Goal: Task Accomplishment & Management: Use online tool/utility

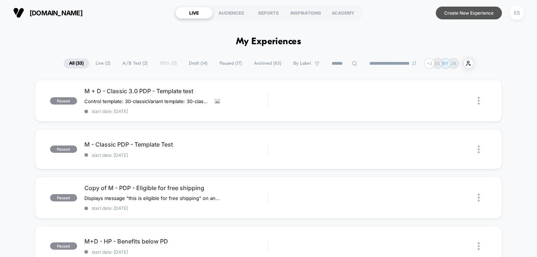
click at [466, 13] on button "Create New Experience" at bounding box center [469, 13] width 66 height 13
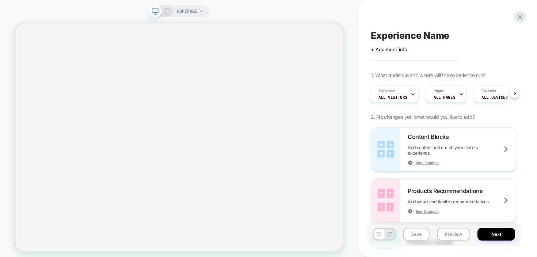
scroll to position [0, 0]
click at [447, 86] on div "Pages ALL PAGES" at bounding box center [444, 94] width 36 height 16
select select "**********"
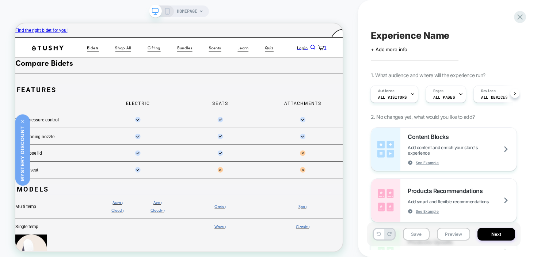
scroll to position [0, 0]
click at [459, 95] on icon at bounding box center [461, 94] width 5 height 5
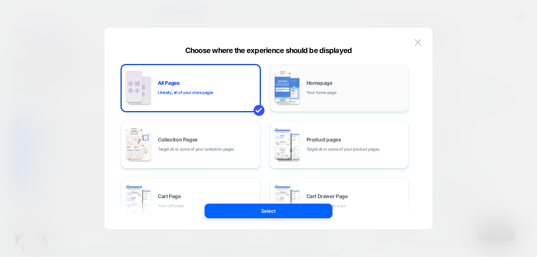
click at [364, 92] on div "Homepage Your home page" at bounding box center [356, 88] width 99 height 16
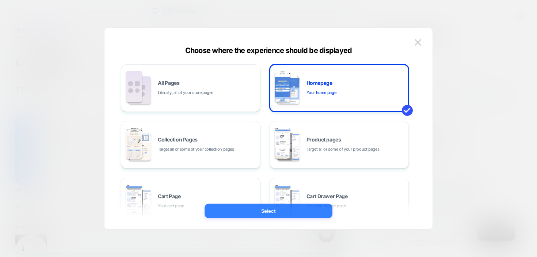
click at [318, 205] on button "Select" at bounding box center [269, 211] width 128 height 15
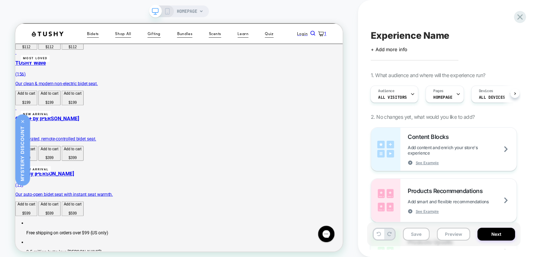
scroll to position [1315, 0]
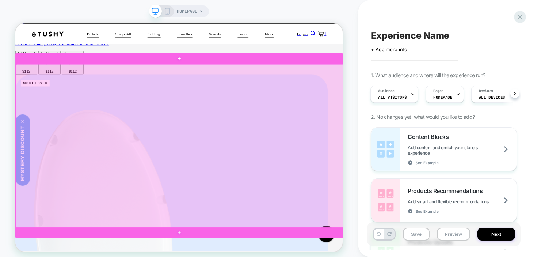
scroll to position [1268, 0]
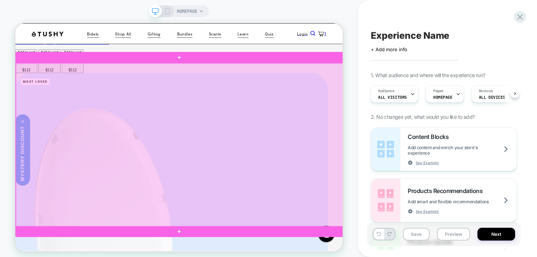
click at [299, 212] on div at bounding box center [234, 185] width 437 height 219
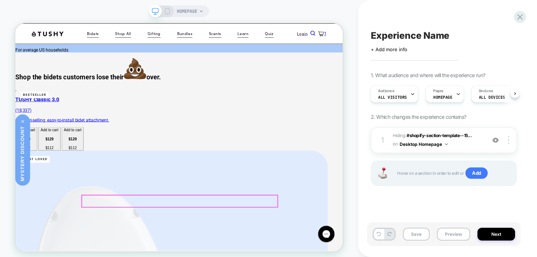
scroll to position [1164, 0]
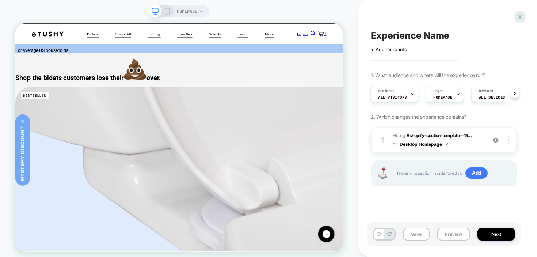
click at [168, 13] on icon at bounding box center [167, 11] width 7 height 7
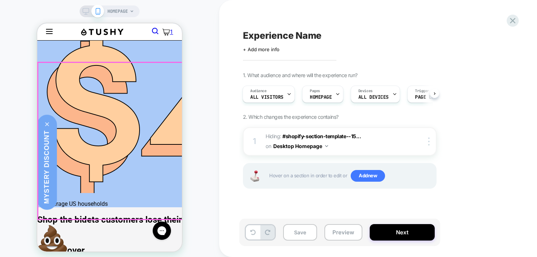
scroll to position [1053, 0]
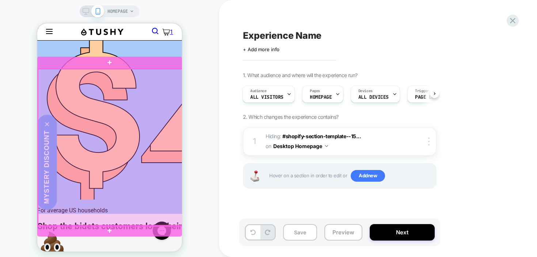
click at [151, 104] on div at bounding box center [110, 147] width 145 height 157
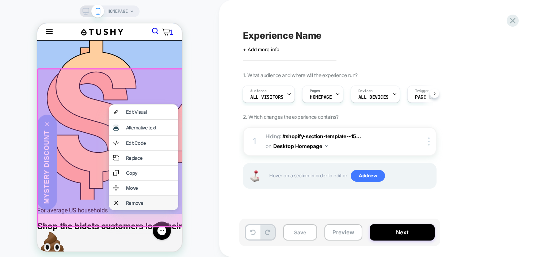
click at [141, 206] on div "Remove" at bounding box center [150, 203] width 48 height 6
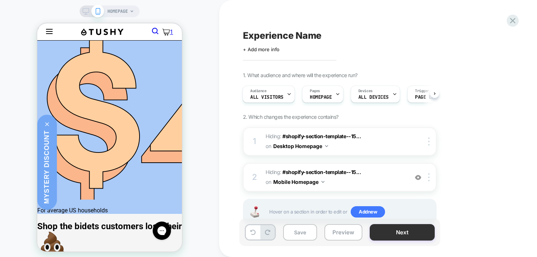
click at [424, 235] on button "Next" at bounding box center [402, 232] width 65 height 16
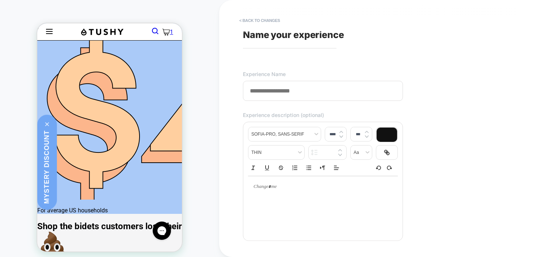
click at [315, 37] on span "Name your experience" at bounding box center [293, 34] width 101 height 11
click at [293, 97] on input at bounding box center [323, 91] width 160 height 20
type input "**********"
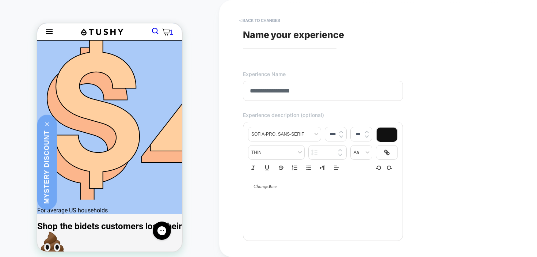
click at [409, 130] on div "**********" at bounding box center [376, 128] width 274 height 242
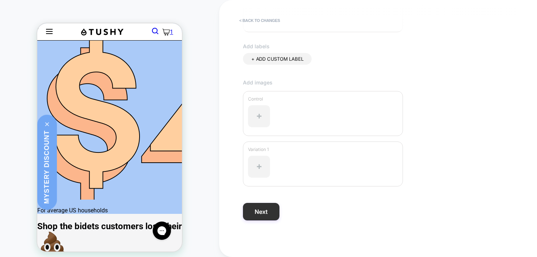
drag, startPoint x: 262, startPoint y: 222, endPoint x: 270, endPoint y: 219, distance: 8.8
click at [262, 222] on div "**********" at bounding box center [376, 128] width 274 height 242
click at [271, 219] on button "Next" at bounding box center [261, 212] width 37 height 18
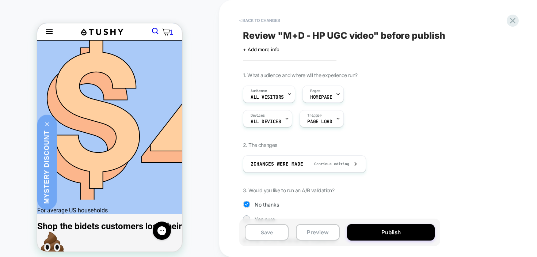
scroll to position [63, 0]
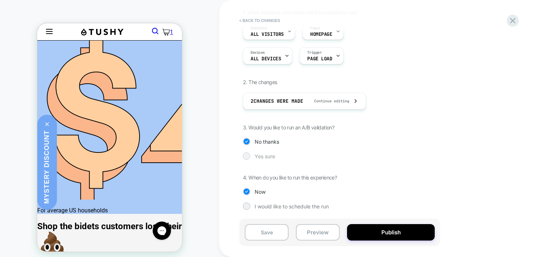
click at [261, 158] on span "Yes sure" at bounding box center [265, 156] width 20 height 6
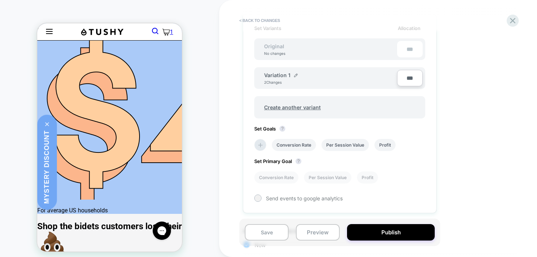
scroll to position [216, 0]
click at [294, 75] on img at bounding box center [296, 76] width 4 height 4
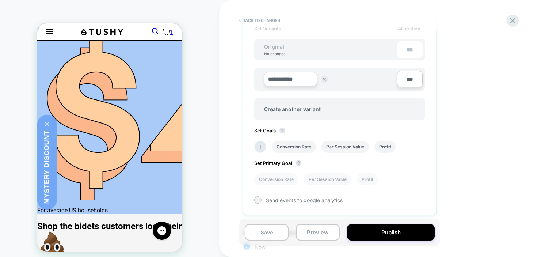
click at [290, 82] on input "**********" at bounding box center [290, 79] width 53 height 14
type input "******"
click at [352, 77] on button "Save" at bounding box center [344, 79] width 24 height 11
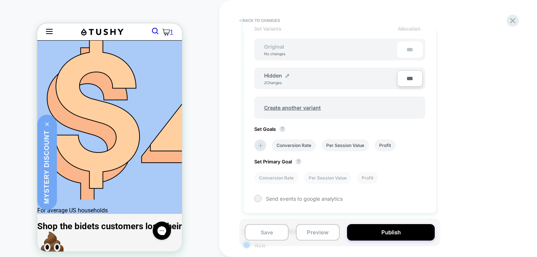
scroll to position [270, 0]
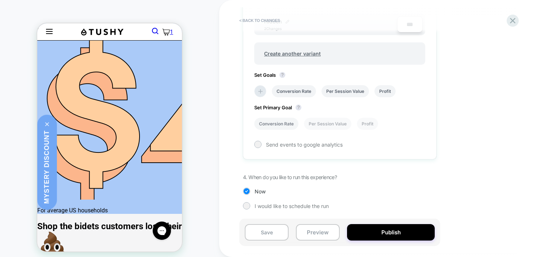
click at [292, 122] on li "Conversion Rate" at bounding box center [276, 124] width 44 height 12
click at [328, 125] on li "Per Session Value" at bounding box center [328, 124] width 48 height 12
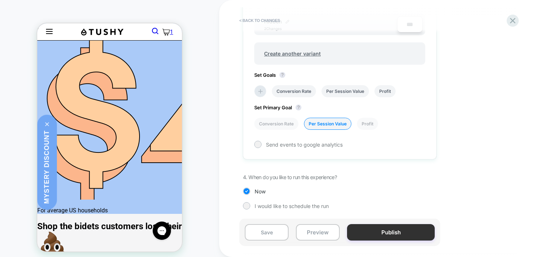
click at [410, 232] on button "Publish" at bounding box center [391, 232] width 88 height 16
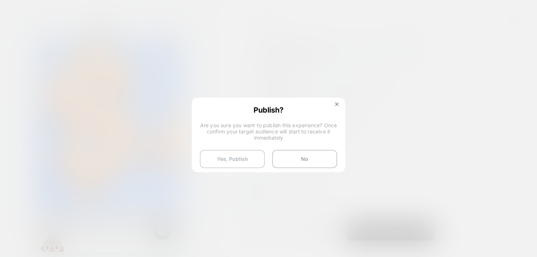
click at [233, 158] on button "Yes, Publish" at bounding box center [232, 159] width 65 height 18
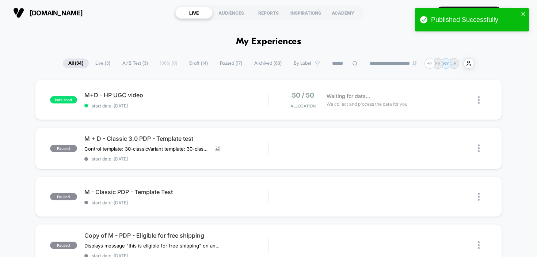
click at [102, 65] on span "Live ( 3 )" at bounding box center [103, 63] width 26 height 10
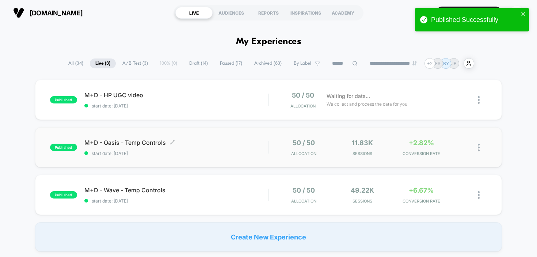
click at [157, 151] on span "start date: [DATE]" at bounding box center [176, 153] width 184 height 5
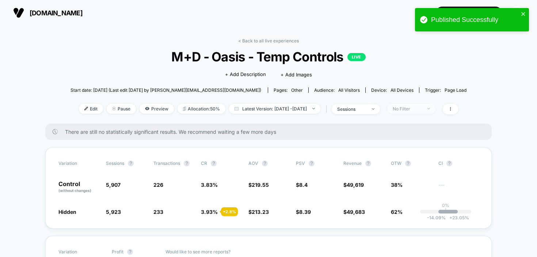
click at [432, 104] on span "No Filter" at bounding box center [411, 109] width 48 height 10
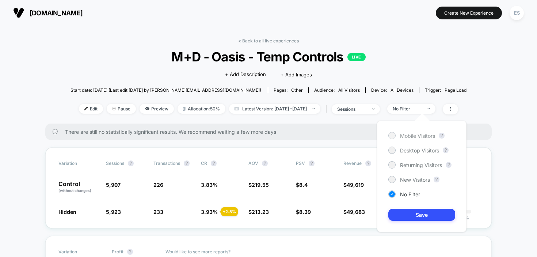
click at [424, 136] on span "Mobile Visitors" at bounding box center [417, 136] width 35 height 6
click at [427, 215] on button "Save" at bounding box center [421, 215] width 67 height 12
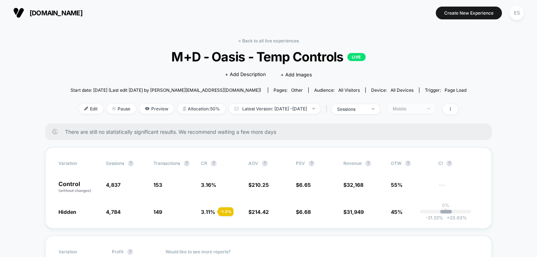
click at [418, 110] on div "Mobile" at bounding box center [407, 108] width 29 height 5
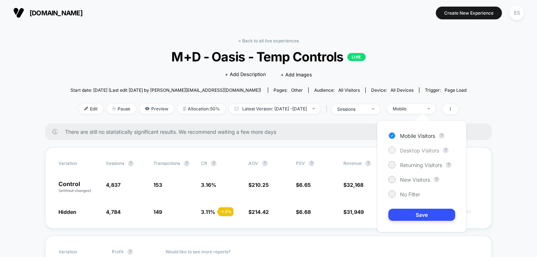
click at [417, 152] on span "Desktop Visitors" at bounding box center [419, 150] width 39 height 6
click at [425, 219] on button "Save" at bounding box center [421, 215] width 67 height 12
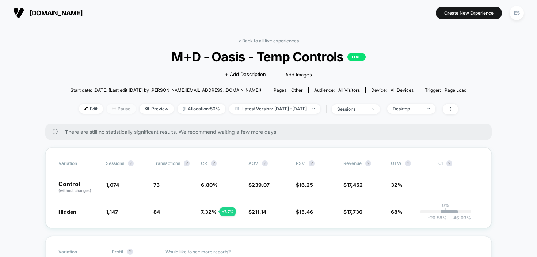
click at [115, 109] on span "Pause" at bounding box center [121, 109] width 29 height 10
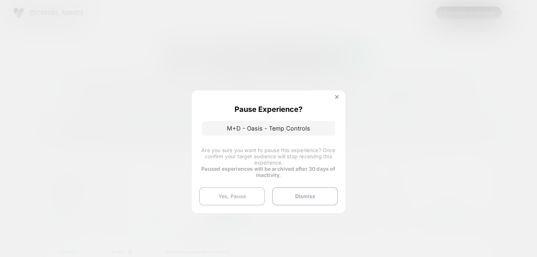
click at [239, 198] on button "Yes, Pause" at bounding box center [232, 196] width 66 height 18
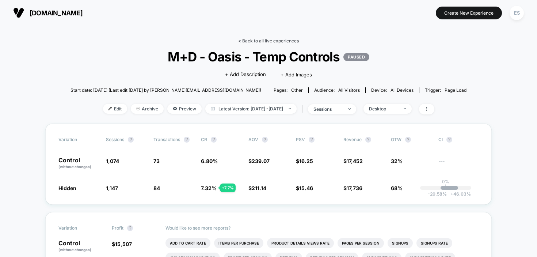
click at [282, 41] on link "< Back to all live experiences" at bounding box center [268, 40] width 61 height 5
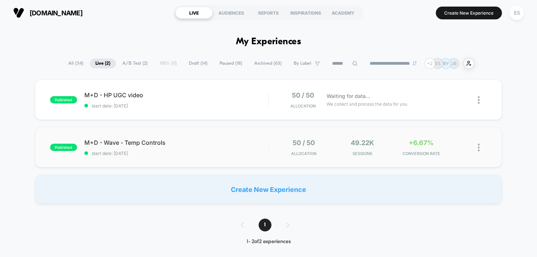
click at [126, 135] on div "published M+D - Wave - Temp Controls start date: [DATE] 50 / 50 Allocation 49.2…" at bounding box center [268, 147] width 467 height 40
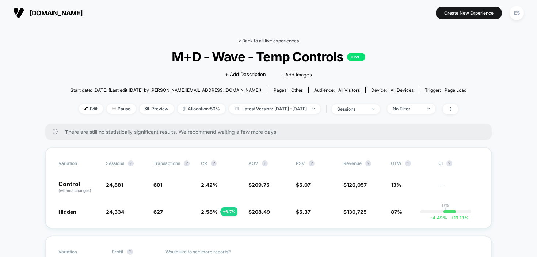
click at [265, 40] on link "< Back to all live experiences" at bounding box center [268, 40] width 61 height 5
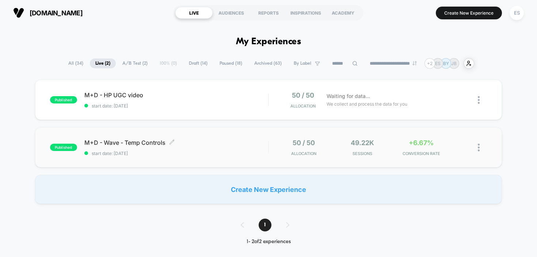
click at [149, 143] on span "M+D - Wave - Temp Controls Click to edit experience details" at bounding box center [176, 142] width 184 height 7
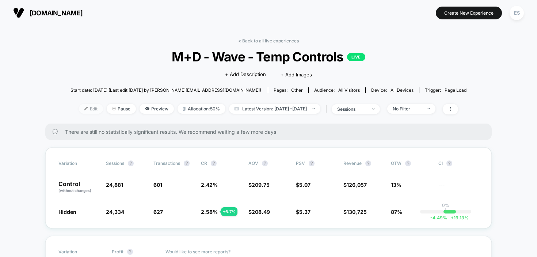
click at [79, 110] on span "Edit" at bounding box center [91, 109] width 24 height 10
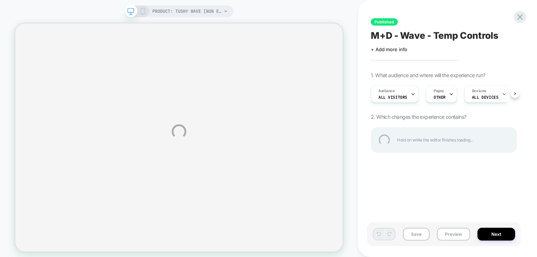
click at [392, 192] on div "PRODUCT: TUSHY Wave [non electric bidet] PRODUCT: TUSHY Wave [non electric bide…" at bounding box center [268, 131] width 537 height 263
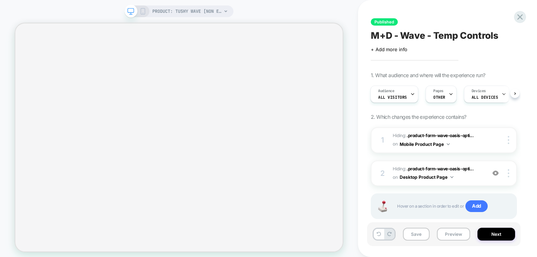
scroll to position [16, 0]
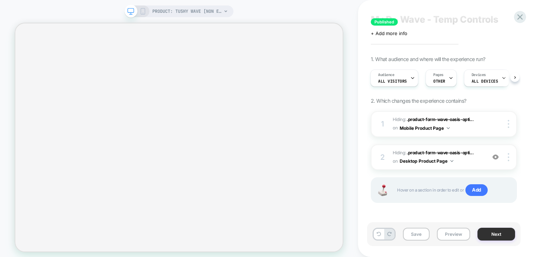
click at [503, 239] on button "Next" at bounding box center [497, 234] width 38 height 13
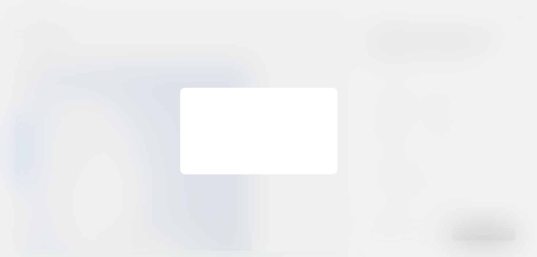
scroll to position [0, 1]
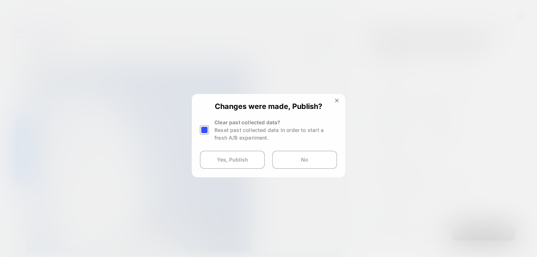
click at [335, 103] on button at bounding box center [337, 101] width 8 height 6
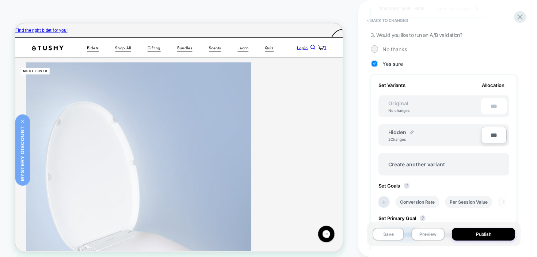
scroll to position [0, 0]
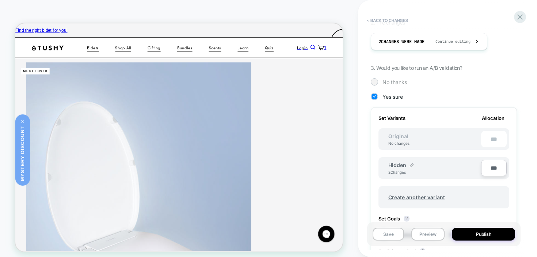
click at [386, 84] on span "No thanks" at bounding box center [395, 82] width 24 height 6
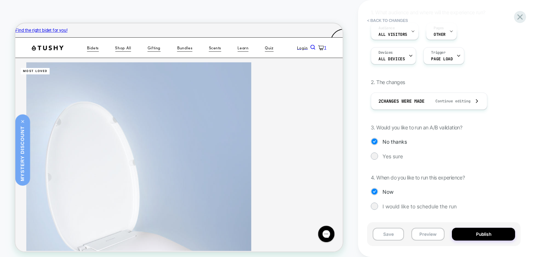
click at [437, 151] on div "1. What audience and where will the experience run? Audience All Visitors Pages…" at bounding box center [444, 115] width 146 height 212
click at [478, 234] on button "Publish" at bounding box center [483, 234] width 63 height 13
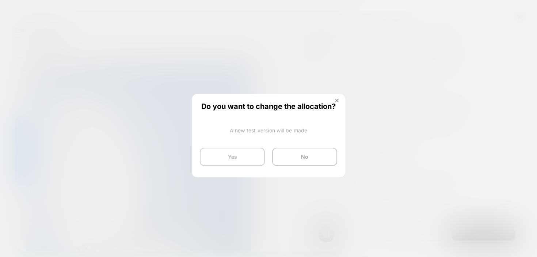
click at [244, 156] on button "Yes" at bounding box center [232, 157] width 65 height 18
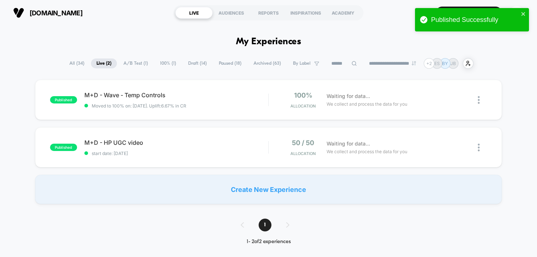
click at [224, 62] on span "Paused ( 18 )" at bounding box center [230, 63] width 34 height 10
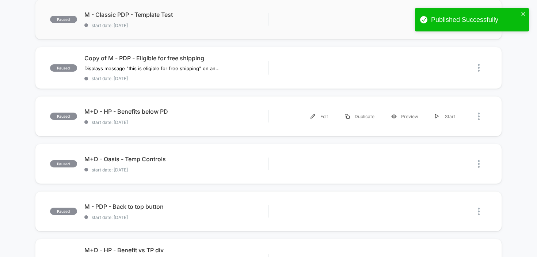
scroll to position [130, 0]
click at [132, 156] on span "M+D - Oasis - Temp Controls" at bounding box center [176, 158] width 184 height 7
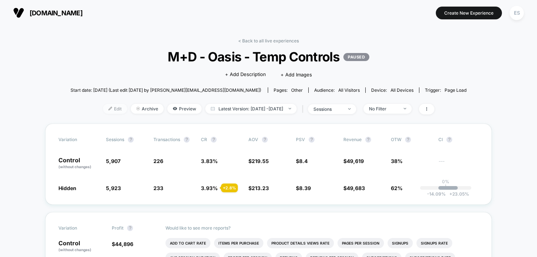
click at [107, 109] on span "Edit" at bounding box center [115, 109] width 24 height 10
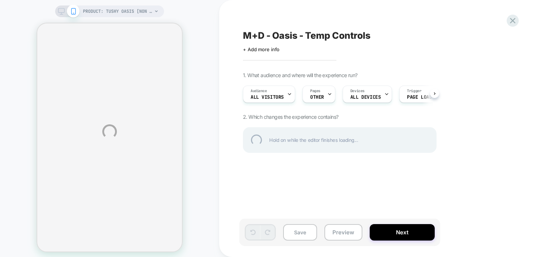
click at [452, 215] on div "PRODUCT: TUSHY Oasis [non electric warm water bidet seat] PRODUCT: TUSHY Oasis …" at bounding box center [268, 131] width 537 height 263
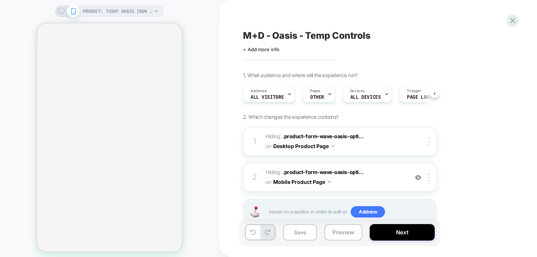
scroll to position [0, 0]
click at [412, 237] on button "Next" at bounding box center [402, 232] width 65 height 16
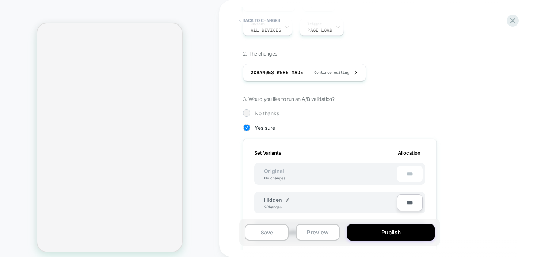
click at [250, 112] on div "No thanks" at bounding box center [340, 112] width 194 height 7
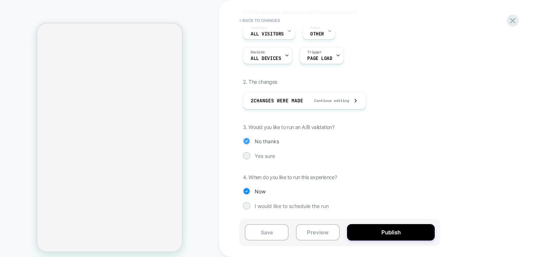
scroll to position [63, 0]
click at [383, 230] on button "Publish" at bounding box center [391, 232] width 88 height 16
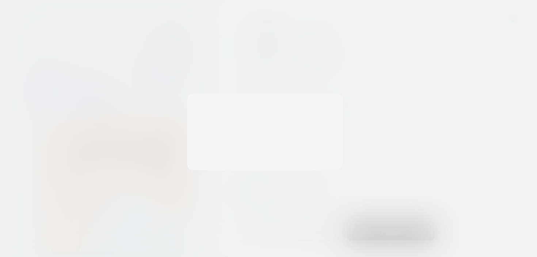
scroll to position [0, 0]
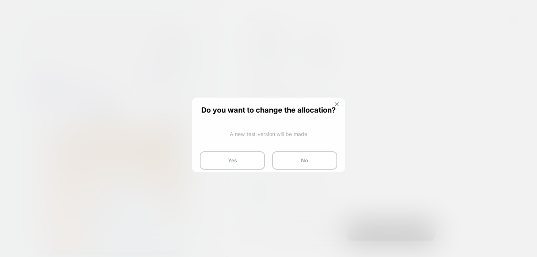
click at [242, 161] on button "Yes" at bounding box center [232, 160] width 65 height 18
